Goal: Task Accomplishment & Management: Use online tool/utility

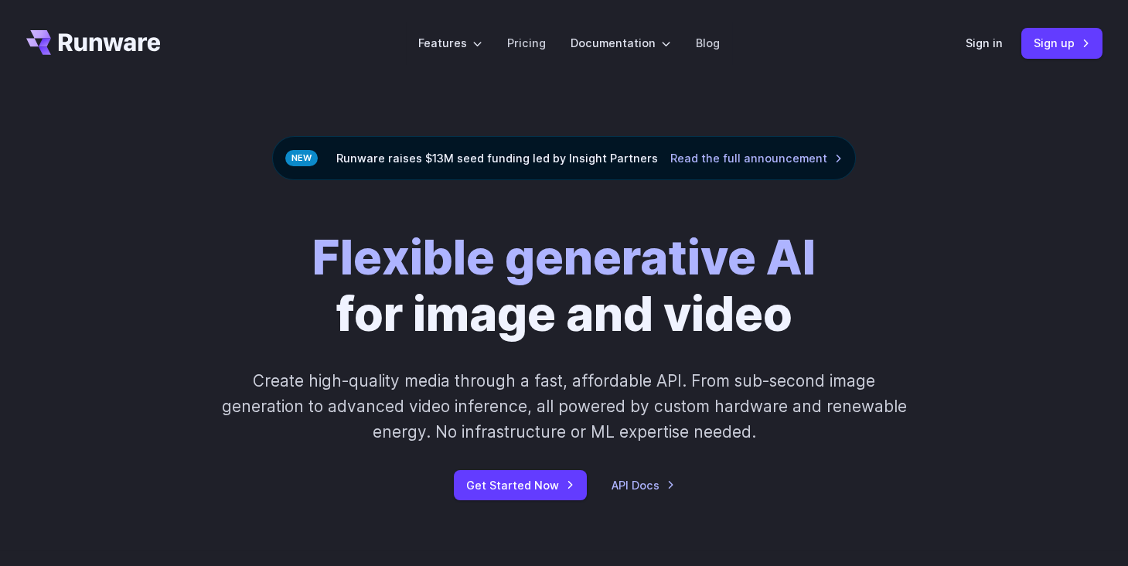
click at [651, 469] on div "Flexible generative AI for image and video Create high-quality media through a …" at bounding box center [564, 365] width 861 height 271
click at [977, 49] on link "Sign in" at bounding box center [984, 43] width 37 height 18
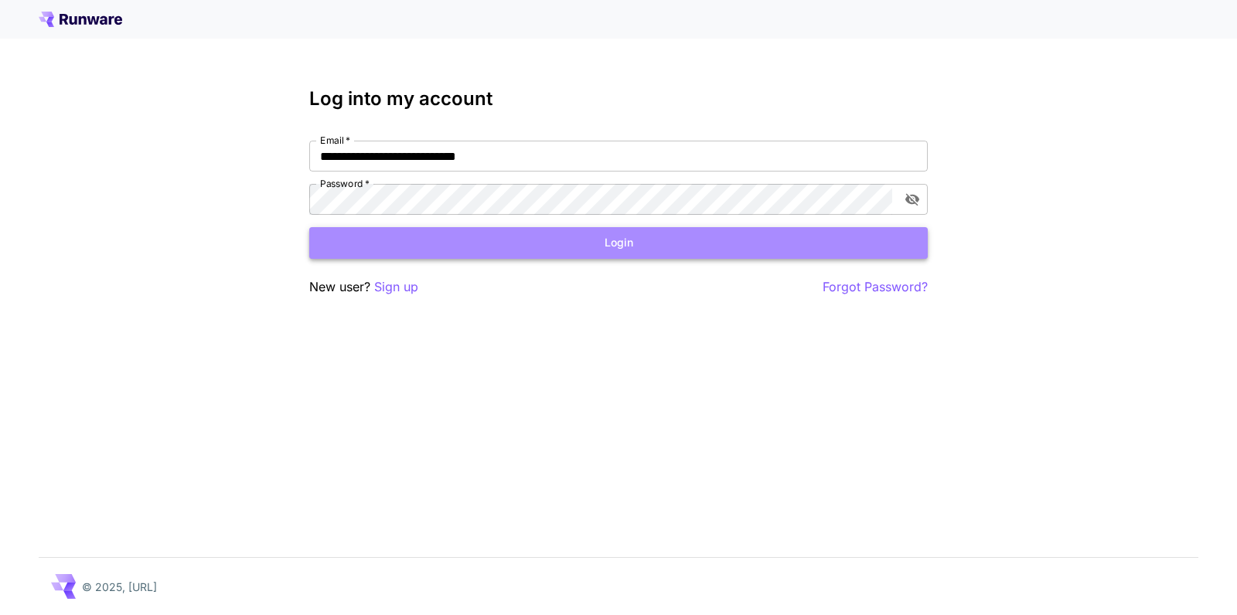
click at [649, 232] on button "Login" at bounding box center [618, 243] width 619 height 32
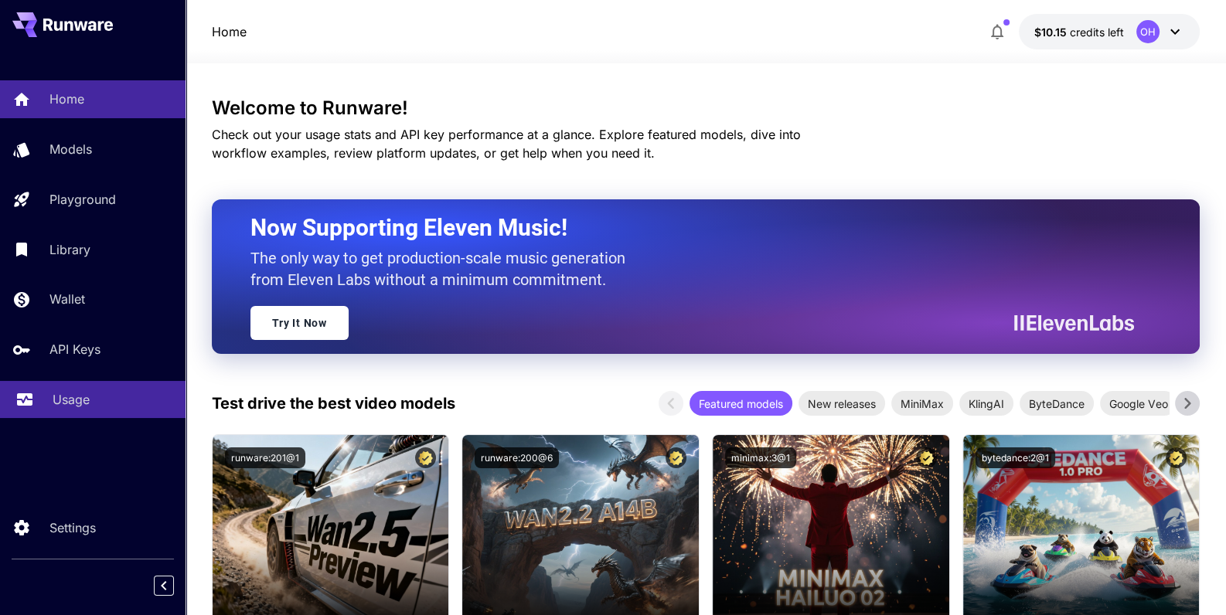
click at [80, 397] on p "Usage" at bounding box center [71, 399] width 37 height 19
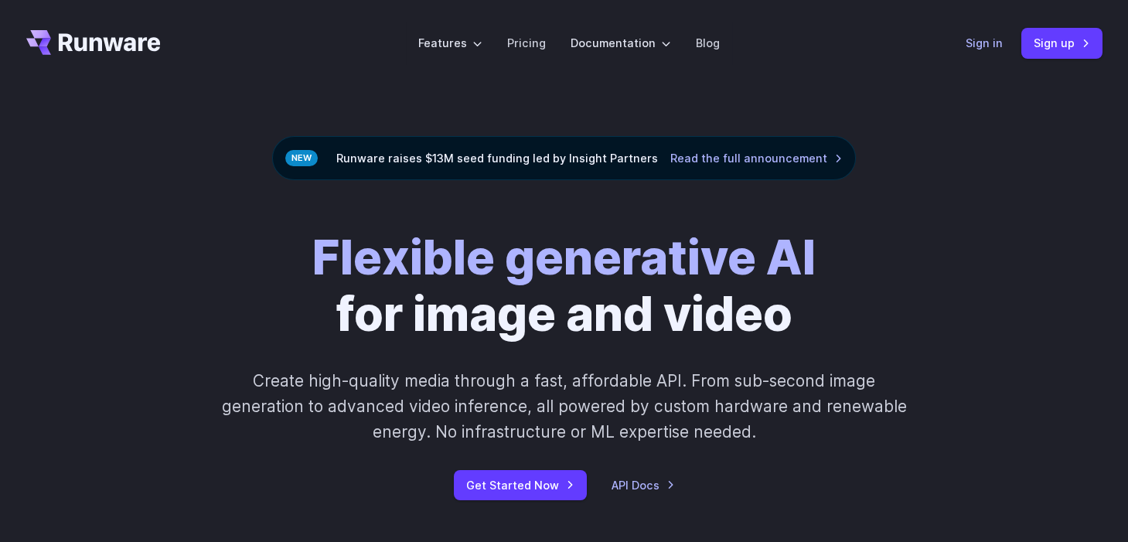
click at [1002, 46] on link "Sign in" at bounding box center [984, 43] width 37 height 18
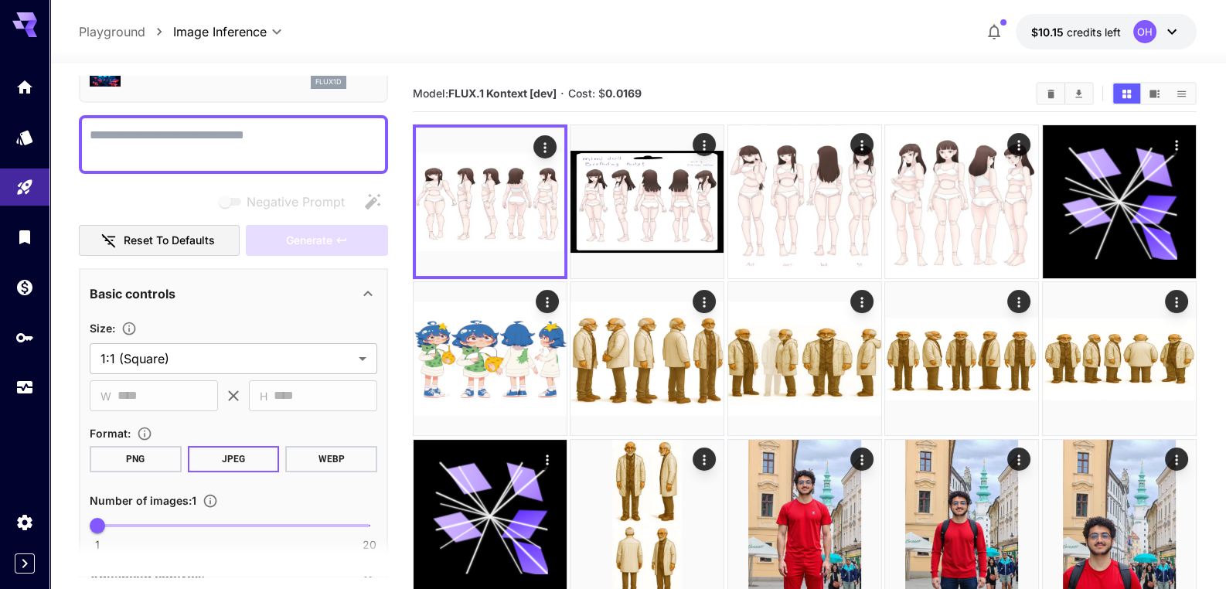
scroll to position [89, 0]
click at [204, 181] on div "**********" at bounding box center [233, 440] width 309 height 906
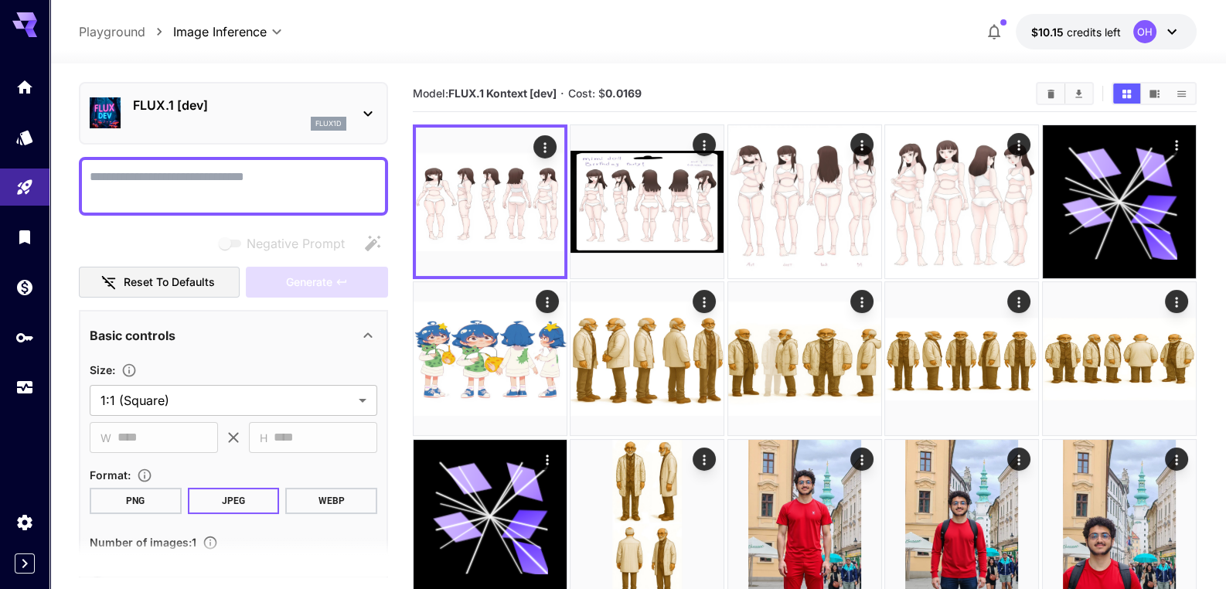
scroll to position [0, 0]
